Goal: Find contact information: Find contact information

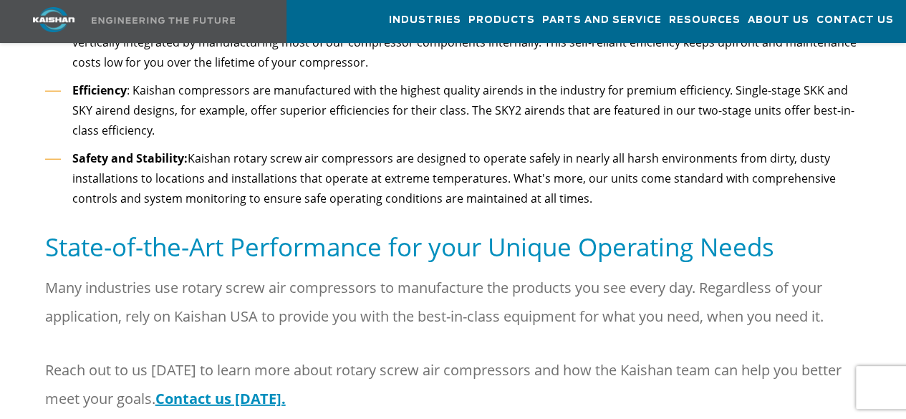
scroll to position [1748, 0]
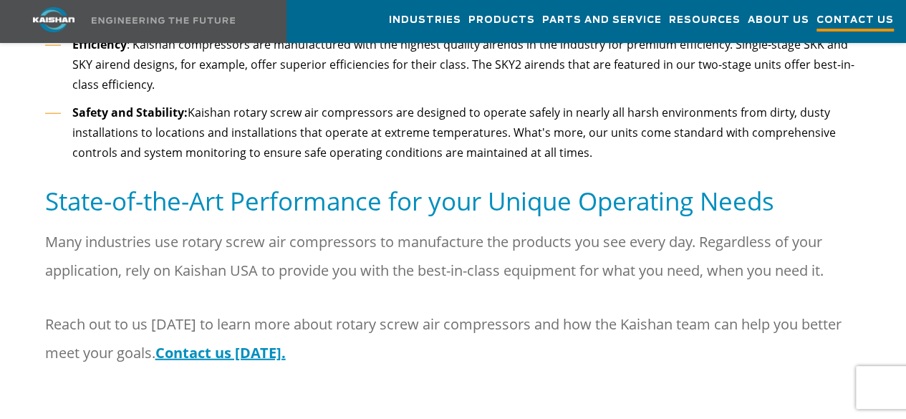
click at [855, 18] on span "Contact Us" at bounding box center [855, 21] width 77 height 19
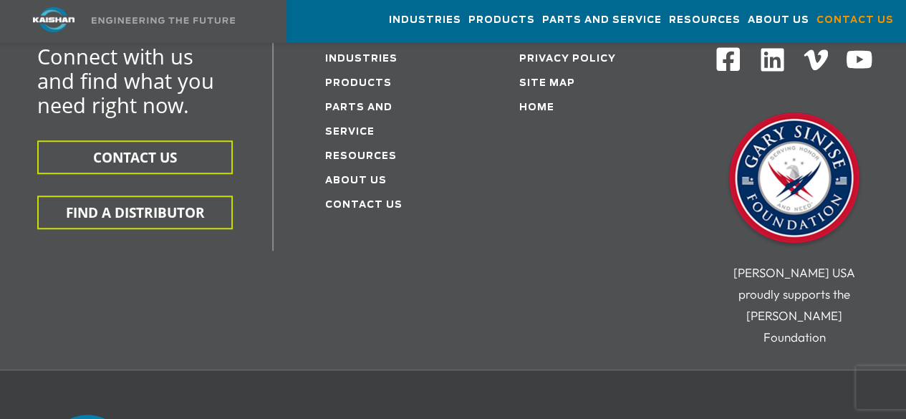
scroll to position [443, 0]
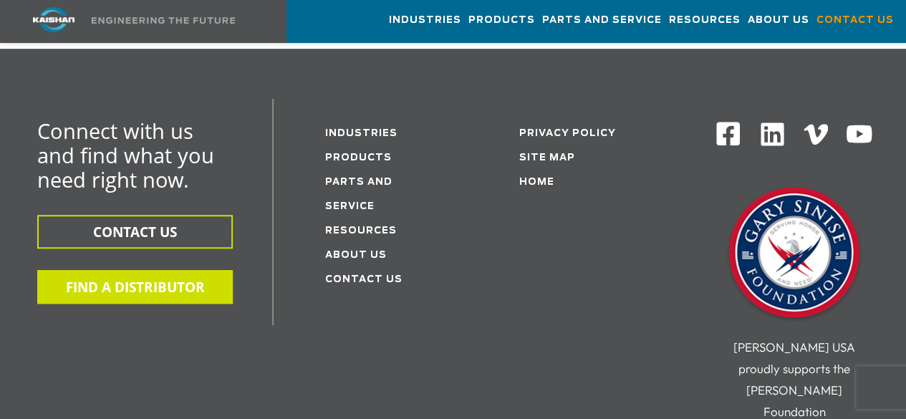
click at [139, 270] on button "FIND A DISTRIBUTOR" at bounding box center [135, 287] width 196 height 34
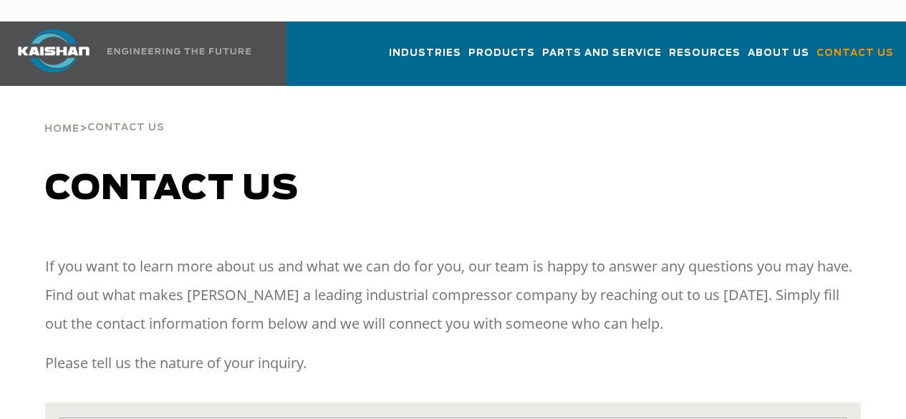
select select "**********"
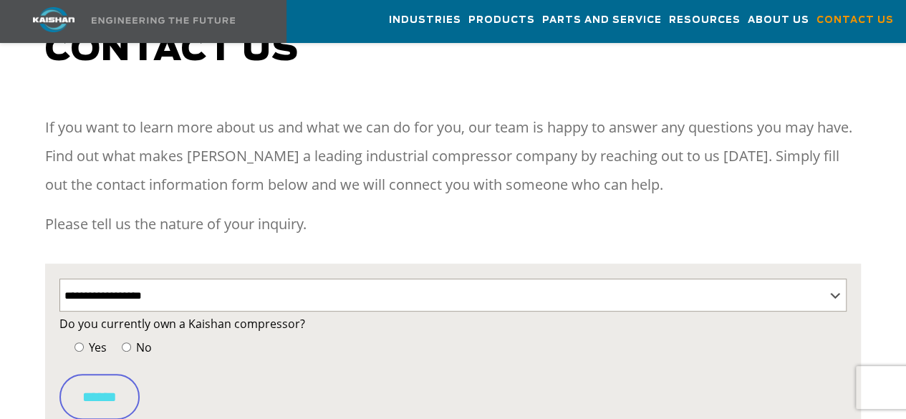
scroll to position [143, 0]
